Goal: Task Accomplishment & Management: Use online tool/utility

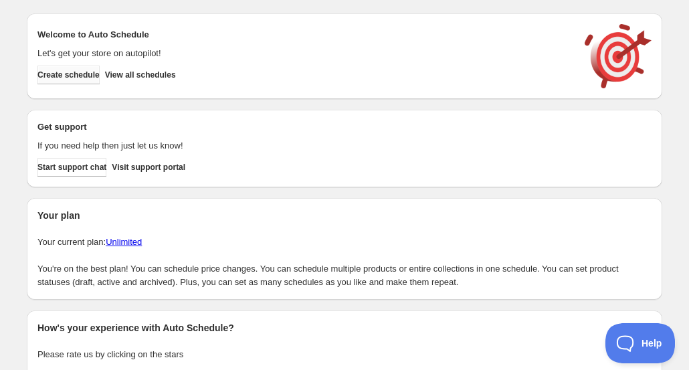
click at [56, 74] on span "Create schedule" at bounding box center [68, 75] width 62 height 11
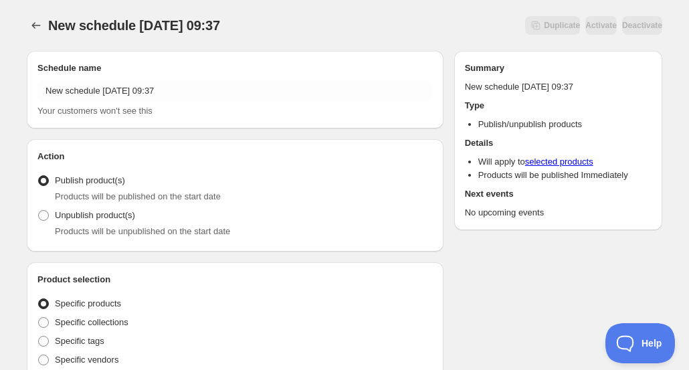
scroll to position [142, 0]
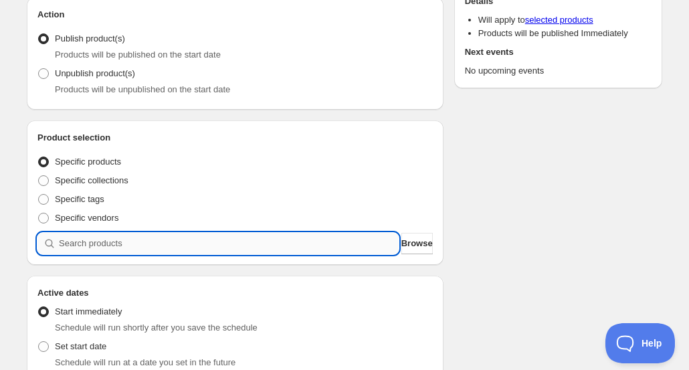
click at [138, 242] on input "search" at bounding box center [229, 243] width 340 height 21
click at [91, 351] on span "Set start date" at bounding box center [80, 346] width 51 height 10
click at [39, 342] on input "Set start date" at bounding box center [38, 341] width 1 height 1
radio input "true"
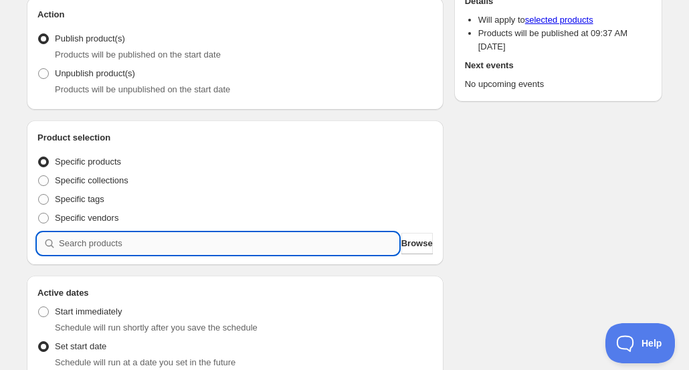
click at [350, 239] on input "search" at bounding box center [229, 243] width 340 height 21
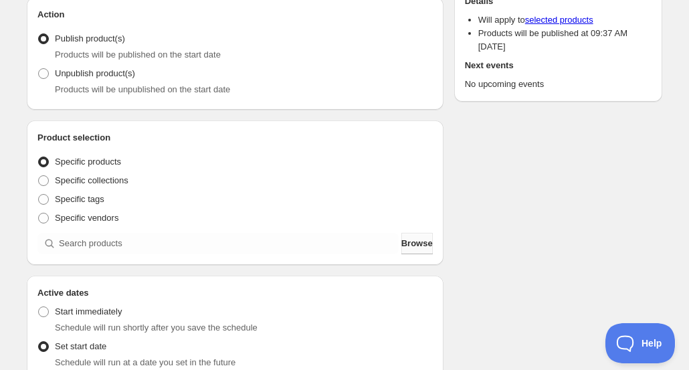
click at [425, 243] on button "Browse" at bounding box center [416, 243] width 31 height 21
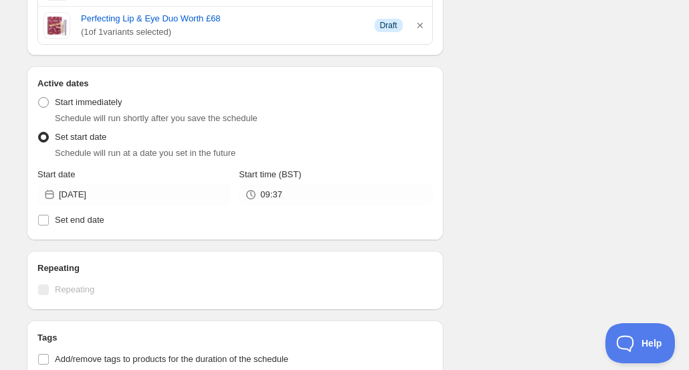
scroll to position [704, 0]
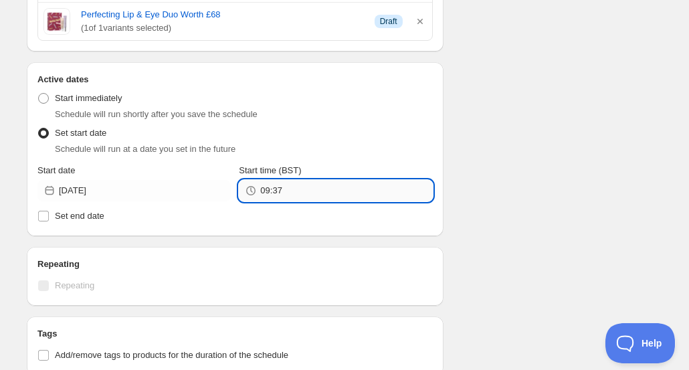
click at [312, 190] on input "09:37" at bounding box center [346, 190] width 172 height 21
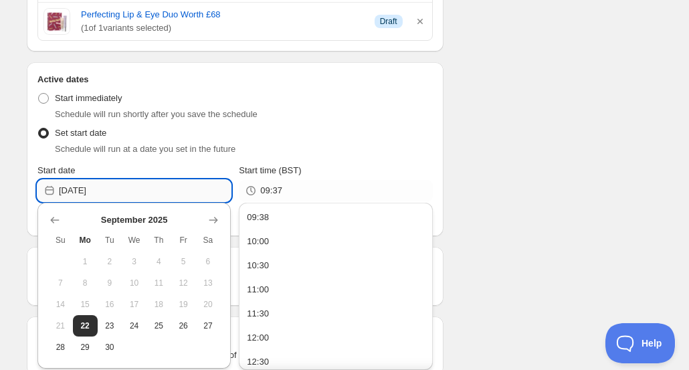
click at [154, 187] on input "[DATE]" at bounding box center [145, 190] width 172 height 21
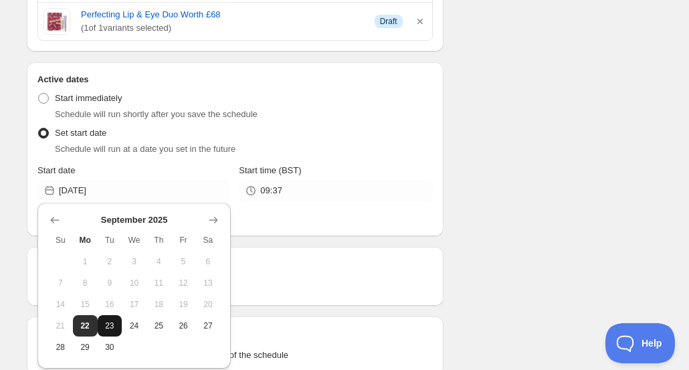
click at [115, 327] on span "23" at bounding box center [110, 325] width 14 height 11
type input "[DATE]"
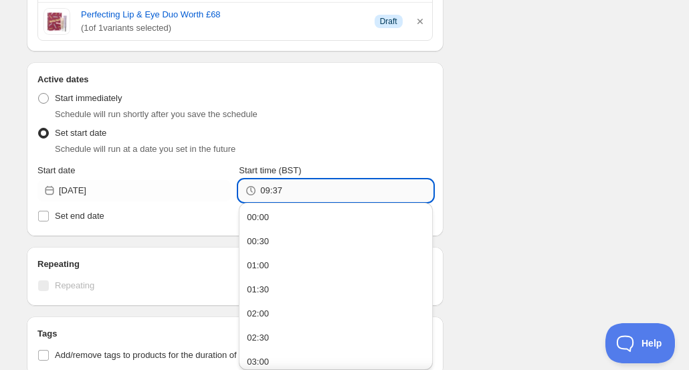
click at [355, 189] on input "09:37" at bounding box center [346, 190] width 172 height 21
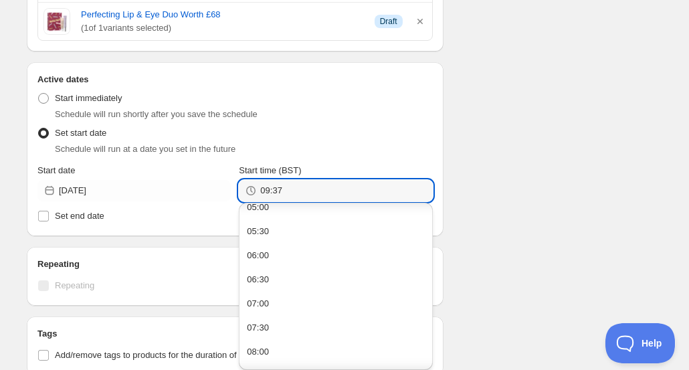
scroll to position [0, 0]
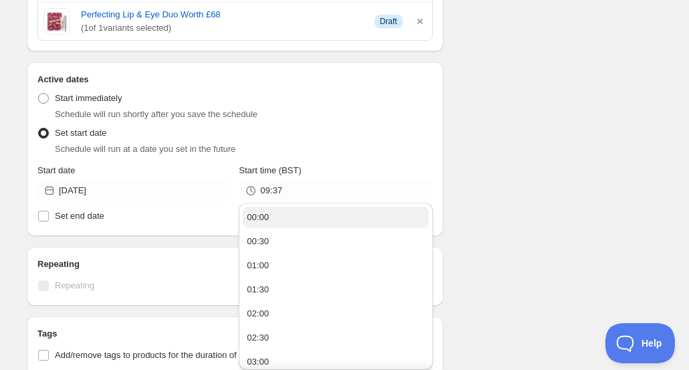
click at [302, 222] on button "00:00" at bounding box center [335, 217] width 185 height 21
type input "00:00"
